Goal: Task Accomplishment & Management: Manage account settings

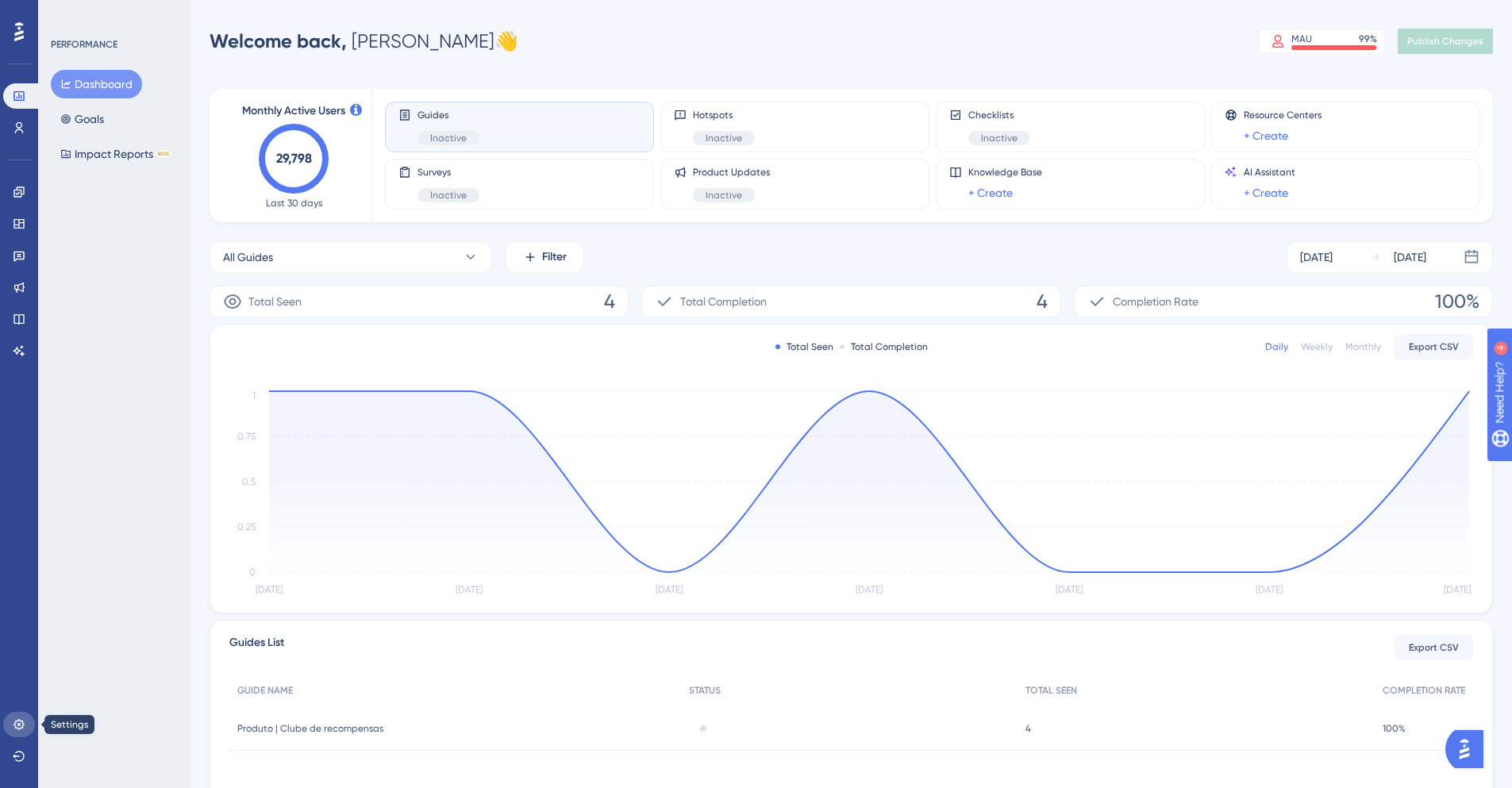
click at [22, 730] on icon at bounding box center [19, 725] width 13 height 13
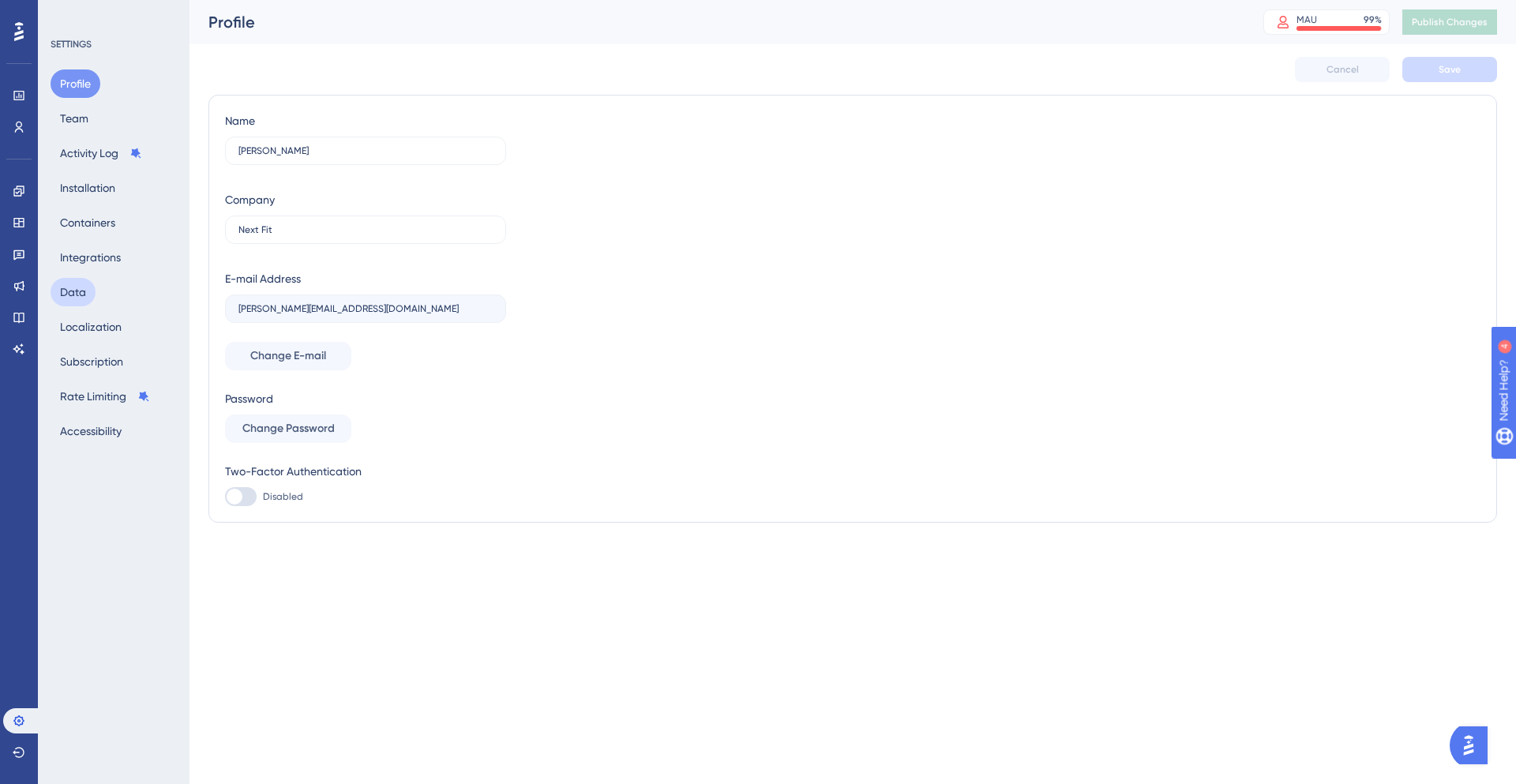
click at [91, 293] on button "Data" at bounding box center [73, 292] width 45 height 28
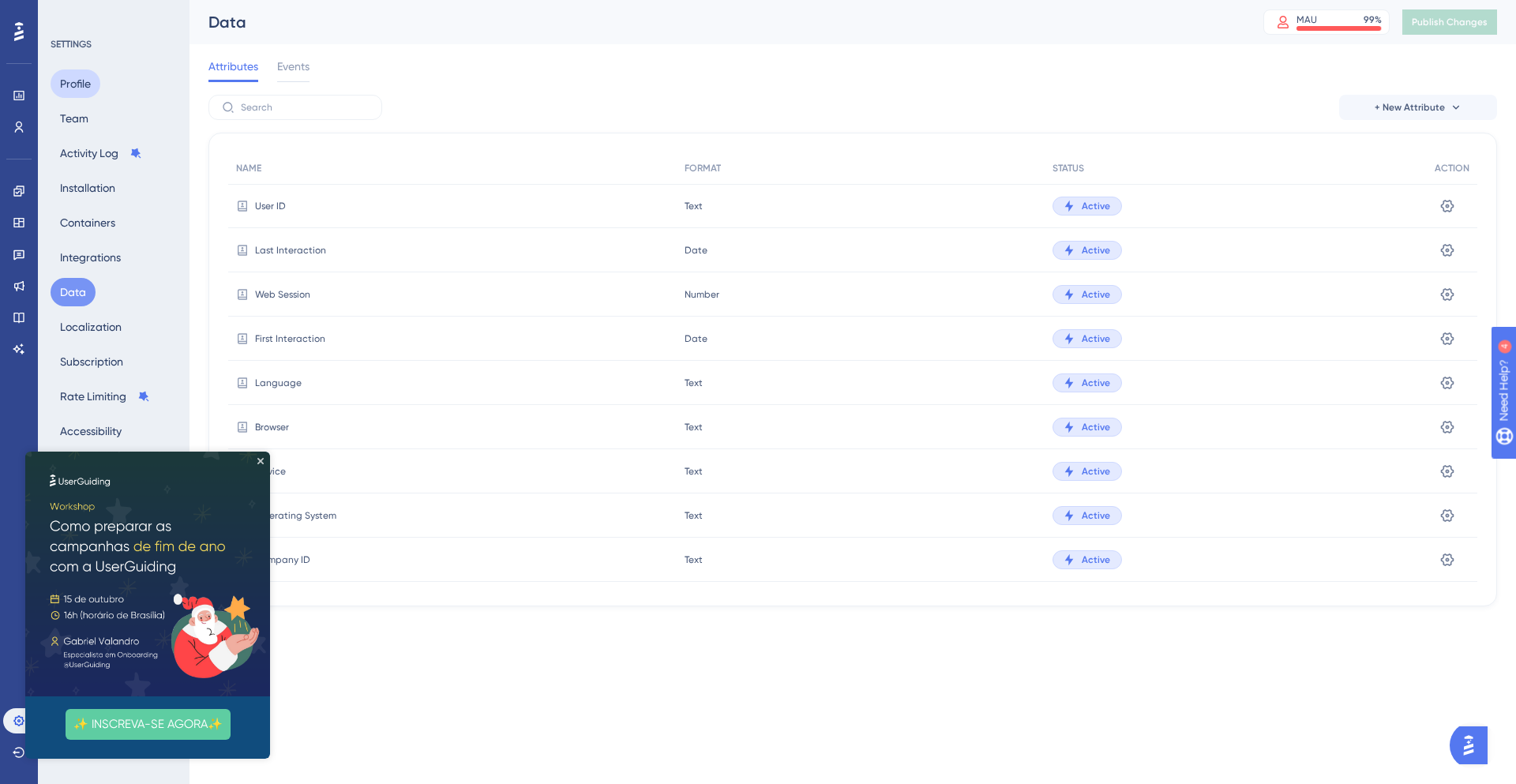
click at [76, 87] on button "Profile" at bounding box center [76, 83] width 50 height 28
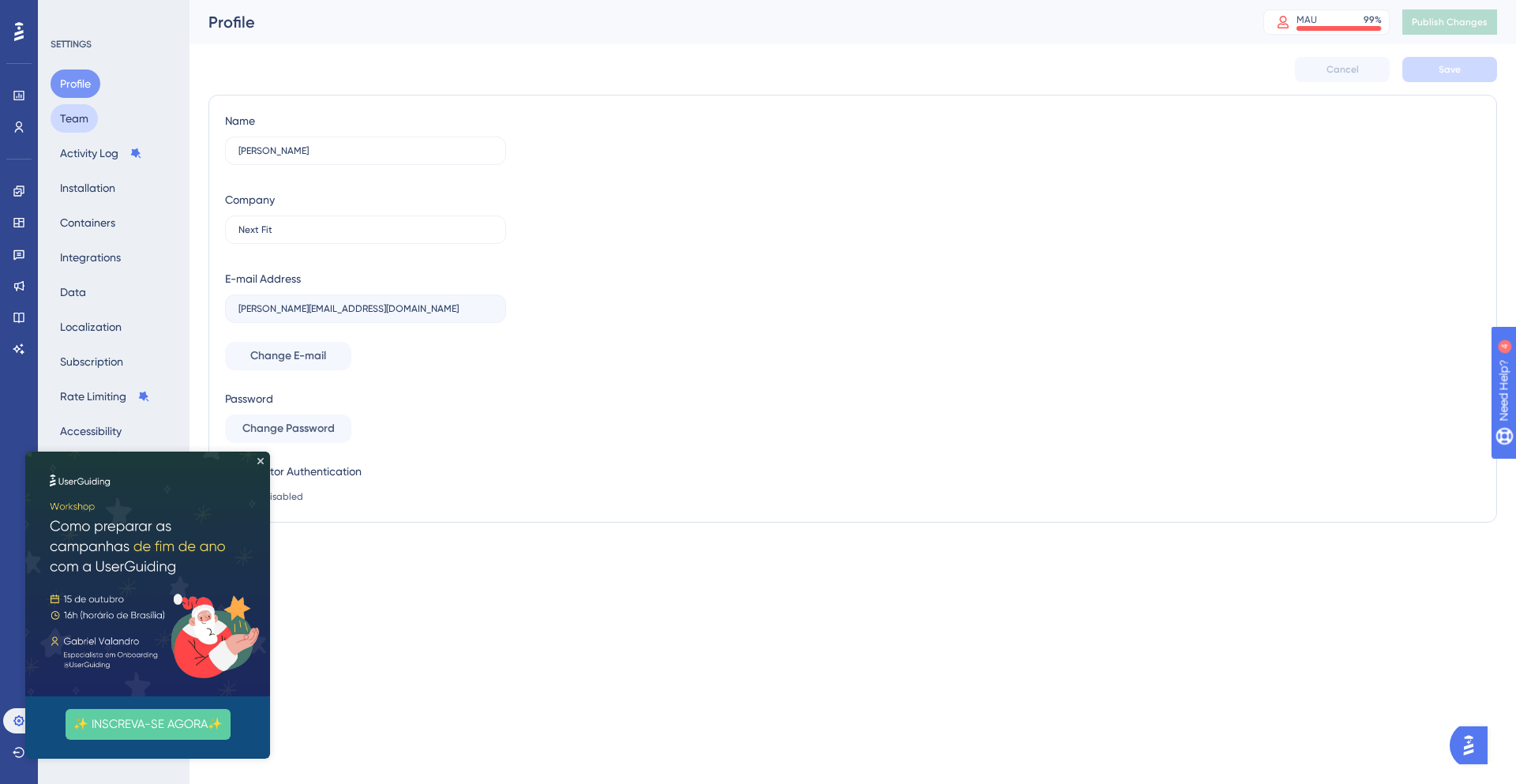
click at [89, 128] on button "Team" at bounding box center [74, 118] width 48 height 28
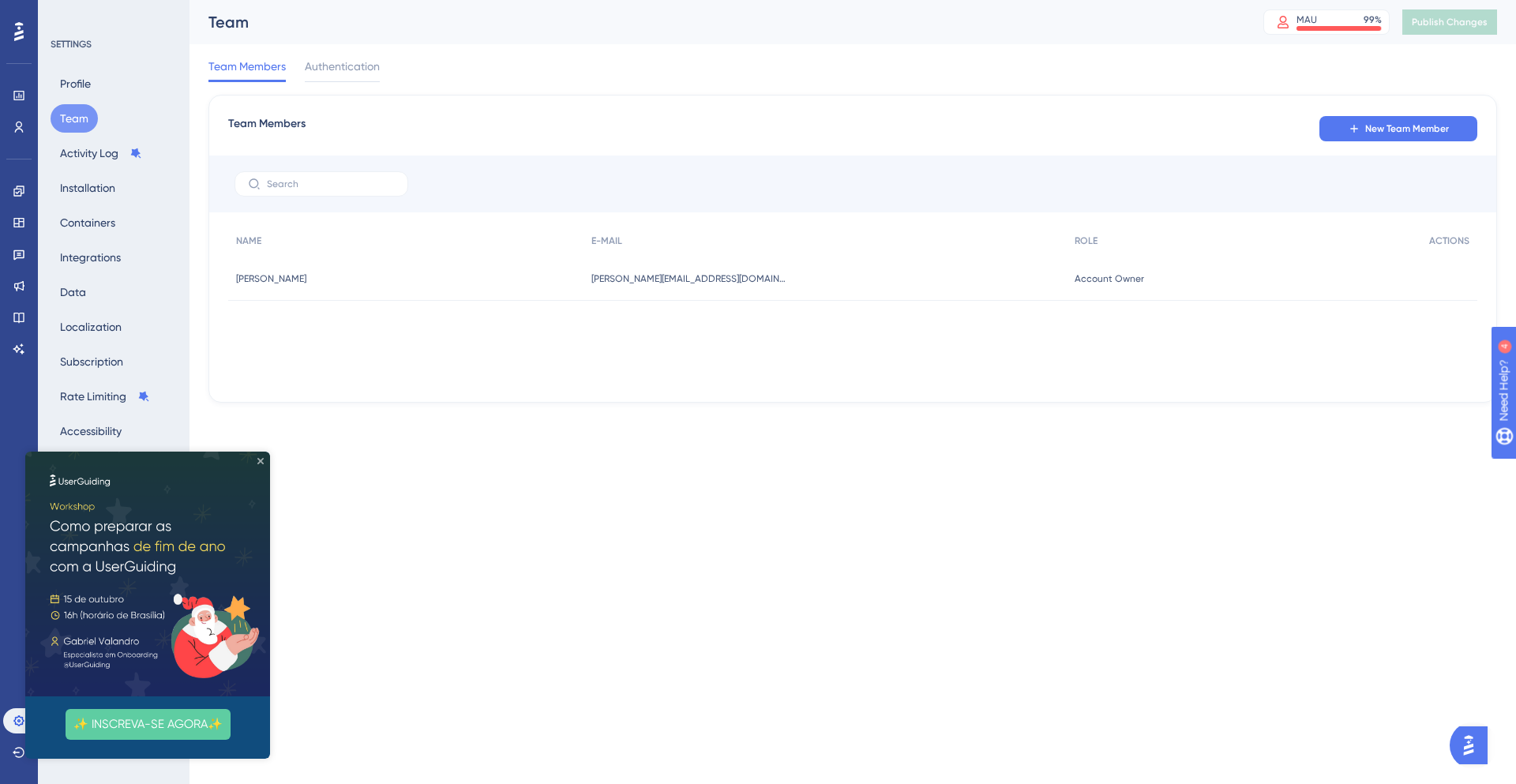
click at [262, 458] on icon "Close Preview" at bounding box center [260, 461] width 6 height 6
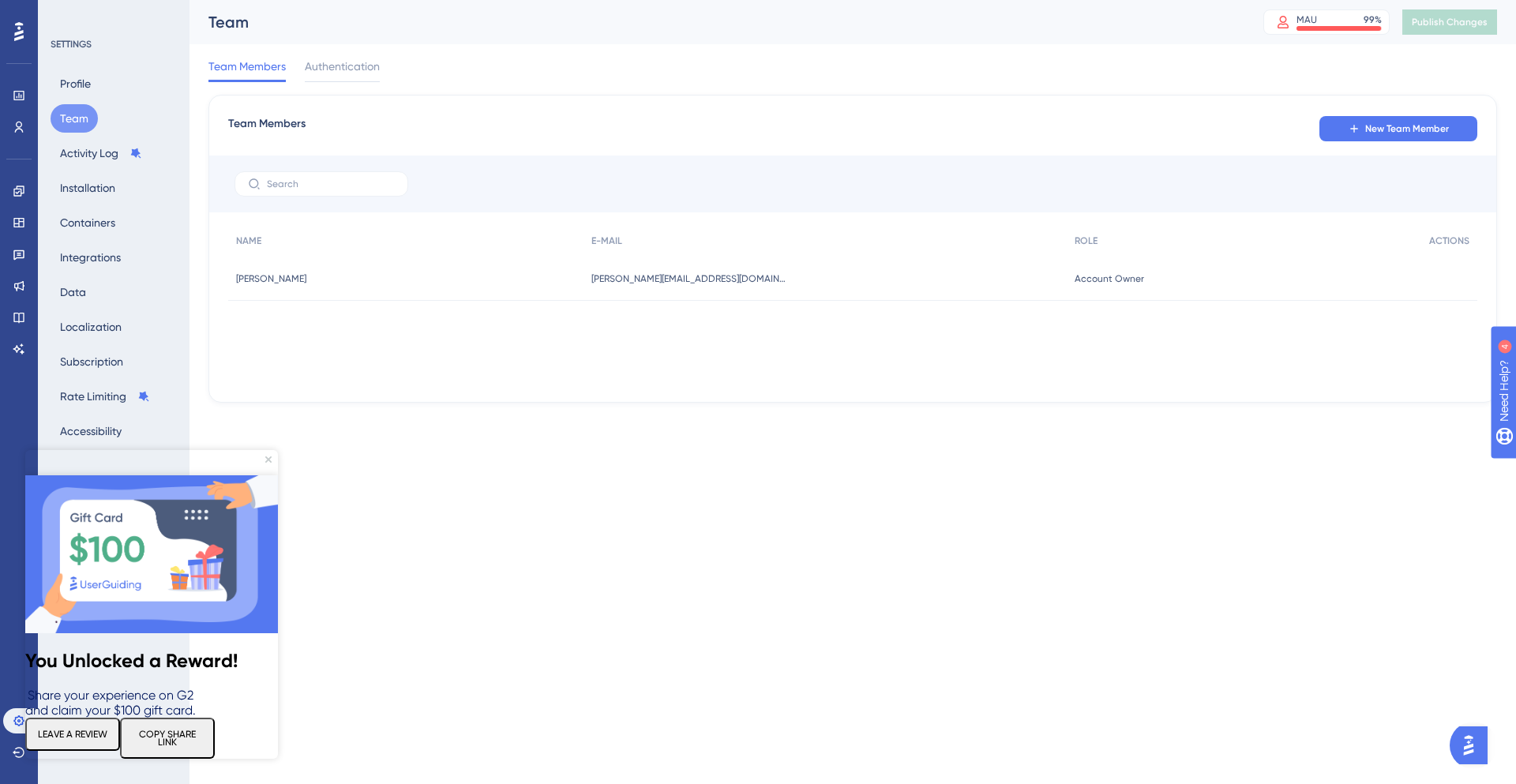
click at [108, 346] on div "Profile Team Activity Log Installation Containers Integrations Data Localizatio…" at bounding box center [114, 257] width 128 height 375
click at [101, 354] on button "Subscription" at bounding box center [92, 361] width 82 height 28
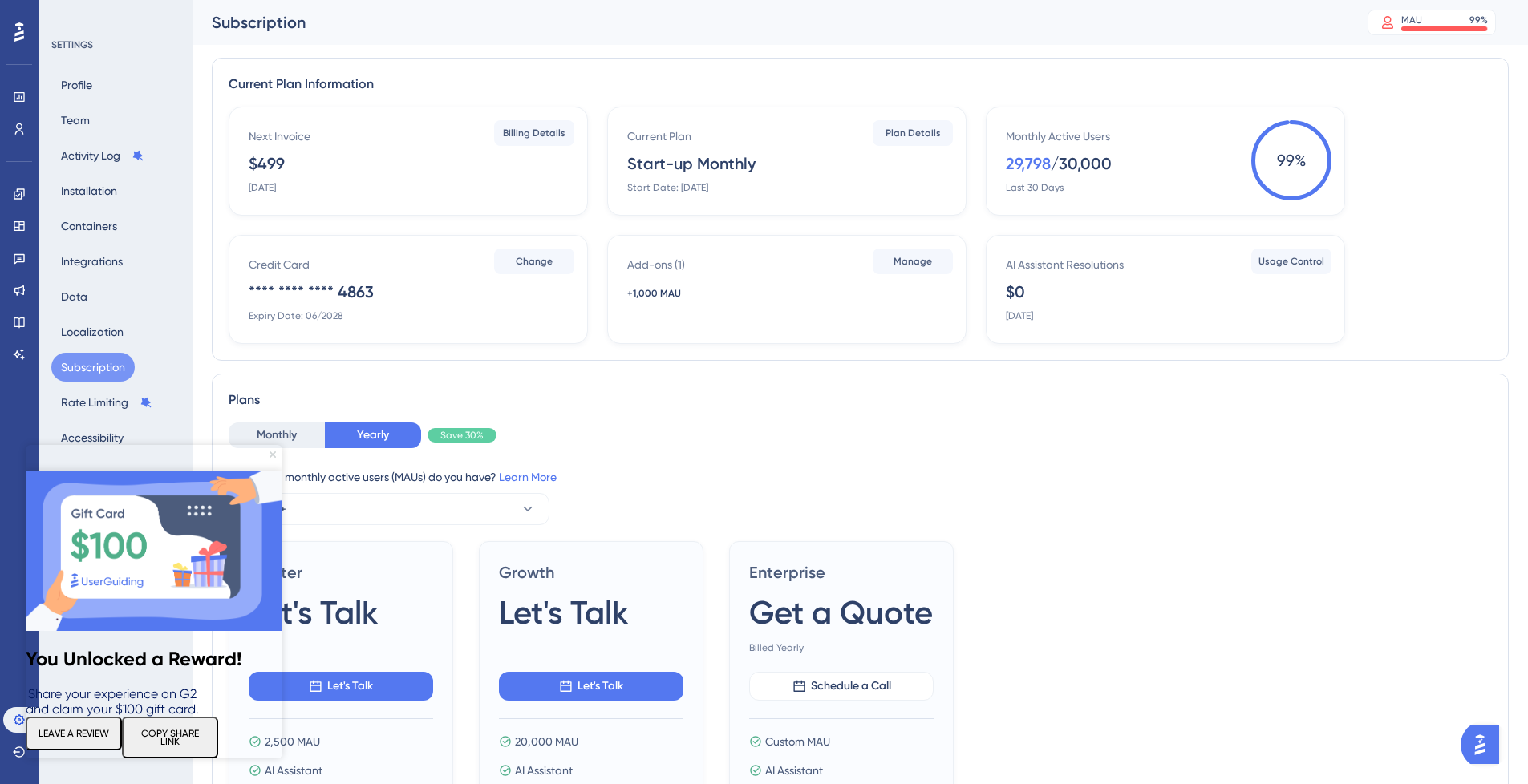
drag, startPoint x: 271, startPoint y: 456, endPoint x: 297, endPoint y: 902, distance: 446.8
click at [271, 456] on icon "Close Preview" at bounding box center [273, 455] width 7 height 7
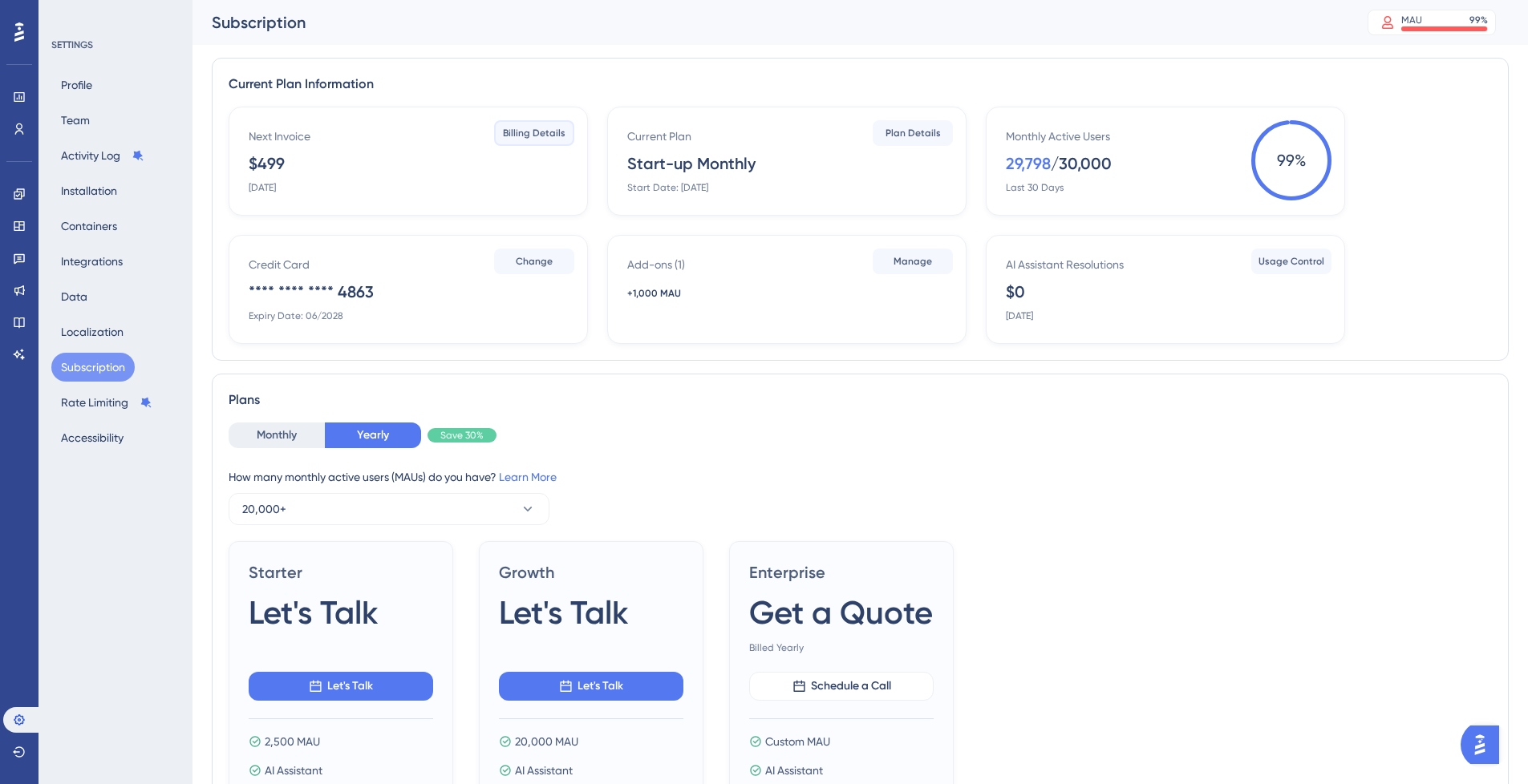
click at [516, 136] on span "Billing Details" at bounding box center [534, 133] width 62 height 13
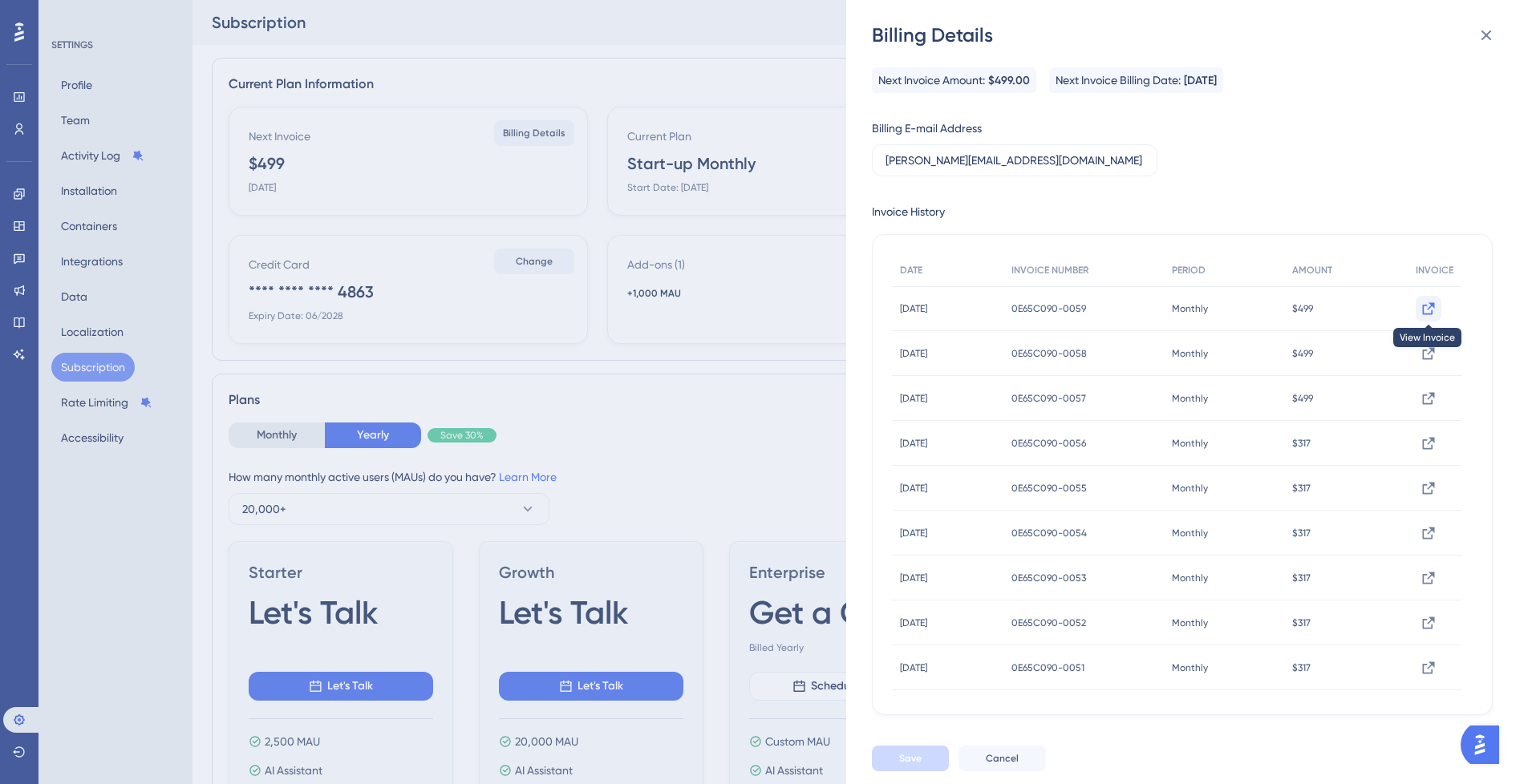
click at [1427, 307] on icon at bounding box center [1428, 309] width 16 height 16
